Goal: Information Seeking & Learning: Understand process/instructions

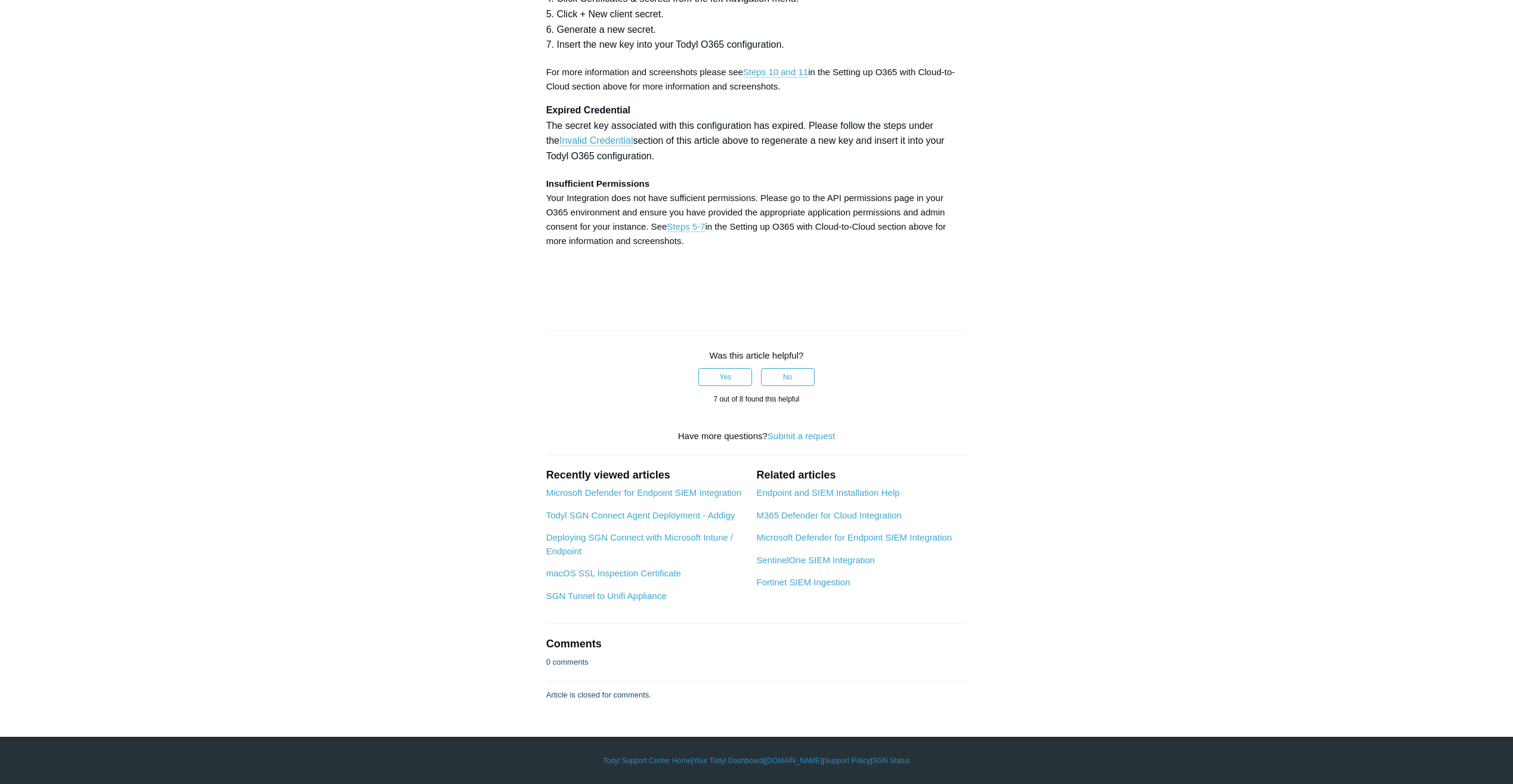
scroll to position [6154, 0]
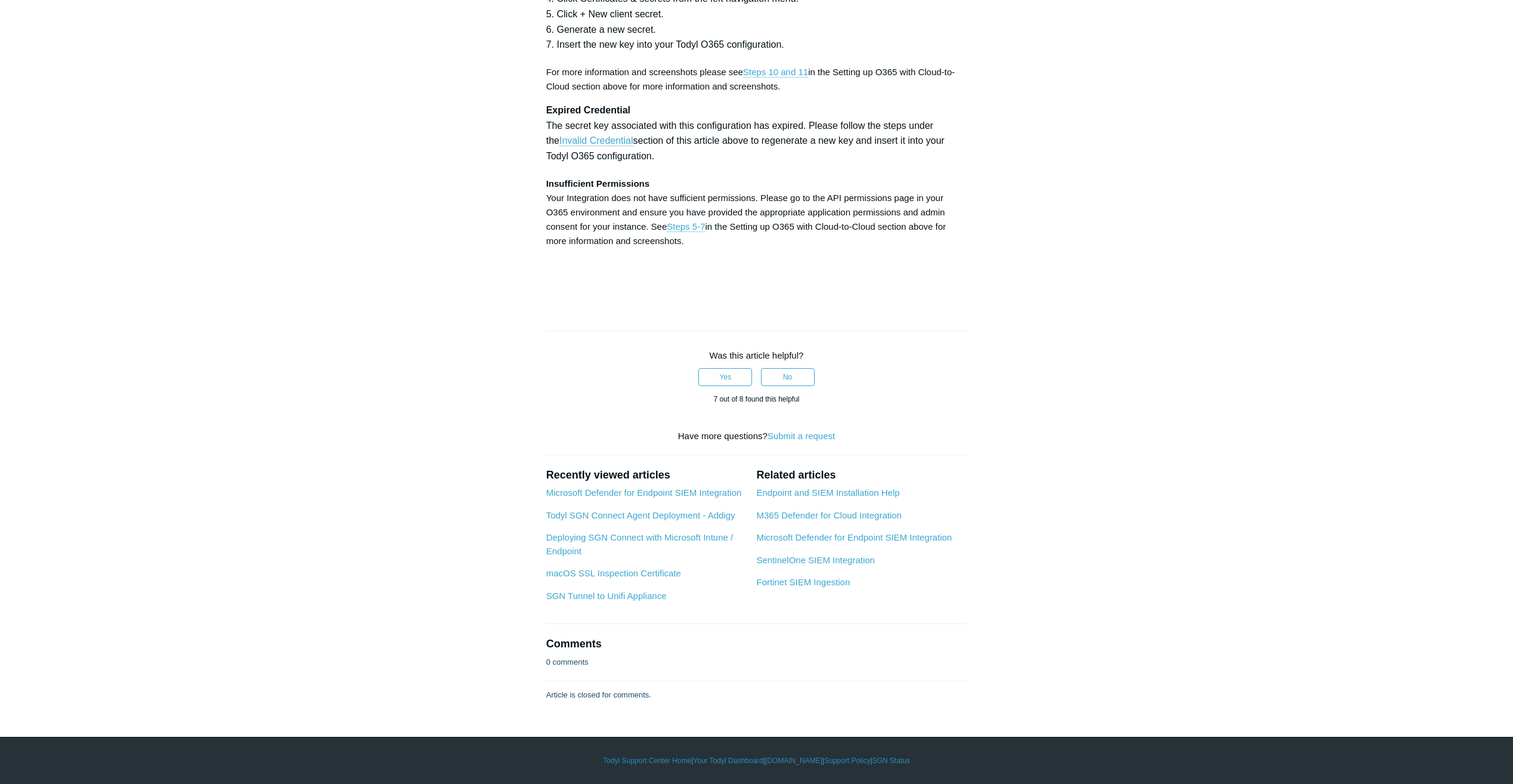
drag, startPoint x: 590, startPoint y: 607, endPoint x: 522, endPoint y: 608, distance: 68.0
